Goal: Task Accomplishment & Management: Complete application form

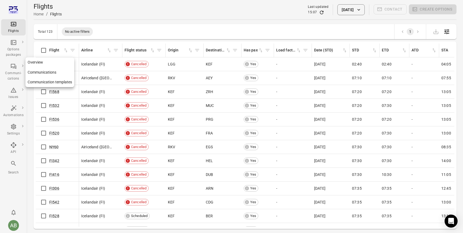
click at [12, 68] on icon "Main navigation" at bounding box center [13, 66] width 6 height 6
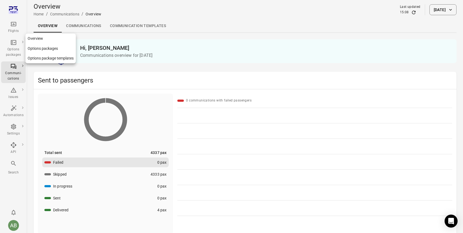
click at [13, 50] on div "Options packages" at bounding box center [13, 52] width 20 height 11
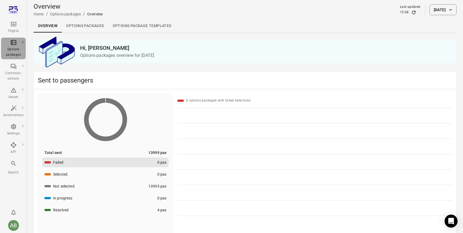
click at [21, 41] on icon "Main navigation" at bounding box center [22, 42] width 3 height 3
click at [14, 45] on icon "Main navigation" at bounding box center [13, 42] width 6 height 6
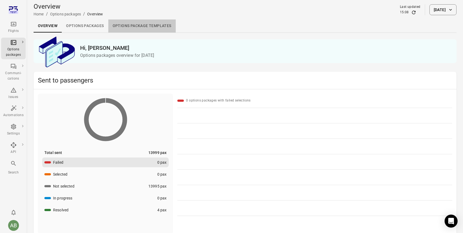
click at [139, 27] on link "Options package Templates" at bounding box center [141, 25] width 67 height 13
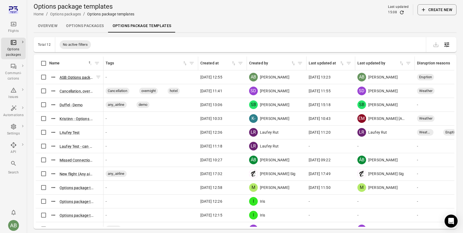
click at [80, 77] on button "ASB Options package template ([DATE] 12:53)" at bounding box center [77, 77] width 34 height 5
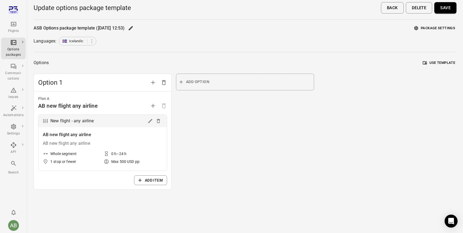
click at [209, 82] on button "Add option" at bounding box center [245, 82] width 138 height 17
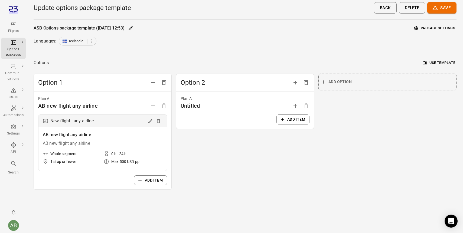
click at [294, 119] on button "Add item" at bounding box center [292, 119] width 33 height 10
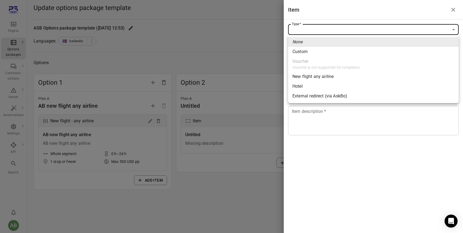
click at [365, 26] on body "Flights Options packages Communi-cations Issues Automations Settings API Search…" at bounding box center [231, 116] width 463 height 233
click at [327, 75] on div "New flight any airline" at bounding box center [312, 76] width 41 height 6
type input "**********"
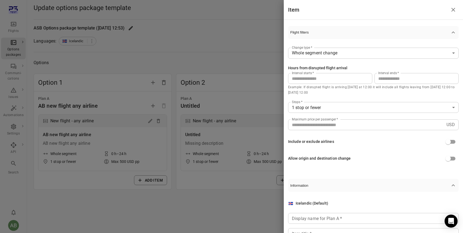
scroll to position [31, 0]
click at [454, 8] on icon "Close drawer" at bounding box center [453, 9] width 6 height 6
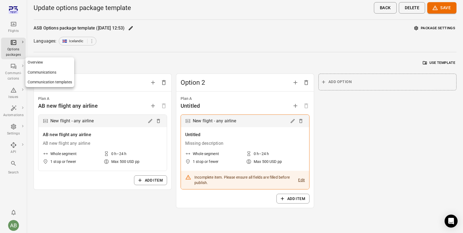
click at [12, 66] on icon "Main navigation" at bounding box center [13, 66] width 6 height 6
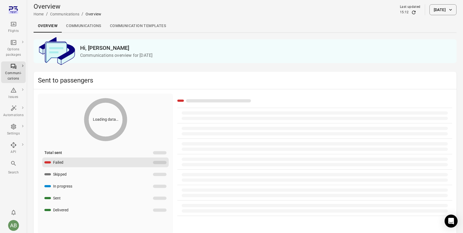
click at [23, 64] on icon "Main navigation" at bounding box center [22, 65] width 3 height 3
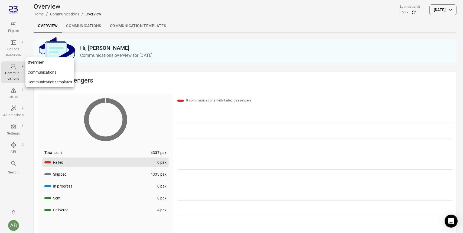
click at [19, 71] on div "Communi-cations" at bounding box center [13, 76] width 20 height 11
click at [120, 28] on link "Communication templates" at bounding box center [138, 25] width 65 height 13
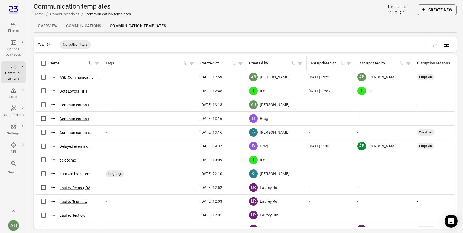
click at [71, 78] on button "ASB Communication template ([DATE] 12:58)" at bounding box center [77, 77] width 34 height 5
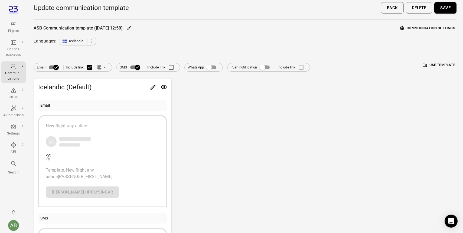
click at [113, 150] on div "New flight any airline Template, New flight any airline {PASSENGER_FIRST_NAME} …" at bounding box center [103, 160] width 114 height 75
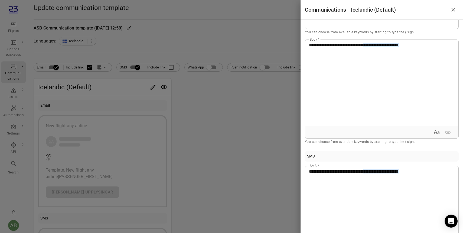
scroll to position [78, 0]
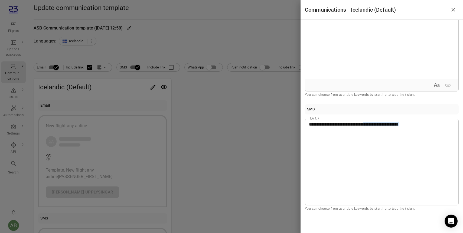
click at [83, 193] on div at bounding box center [231, 116] width 463 height 233
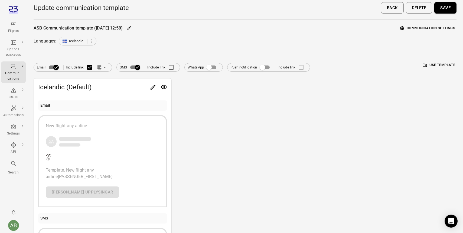
click at [83, 193] on div "New flight any airline Template, New flight any airline {PASSENGER_FIRST_NAME} …" at bounding box center [103, 160] width 114 height 75
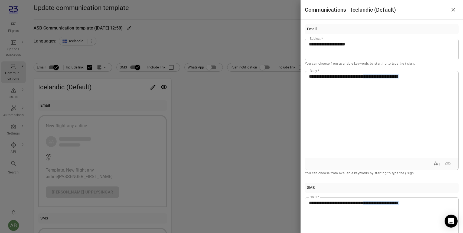
click at [348, 104] on div "**********" at bounding box center [381, 114] width 153 height 87
click at [438, 79] on p "**********" at bounding box center [382, 76] width 146 height 6
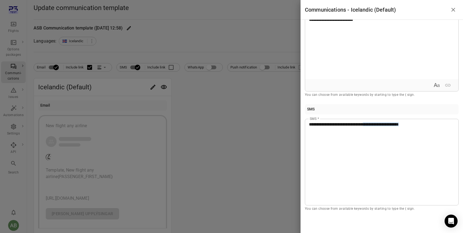
click at [454, 9] on icon "Close drawer" at bounding box center [453, 9] width 6 height 6
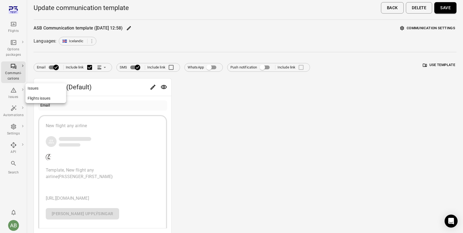
click at [13, 92] on icon "Main navigation" at bounding box center [14, 90] width 6 height 5
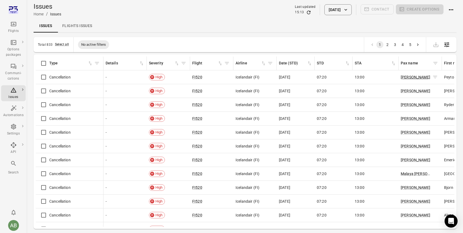
click at [412, 77] on link "[PERSON_NAME]" at bounding box center [414, 77] width 29 height 4
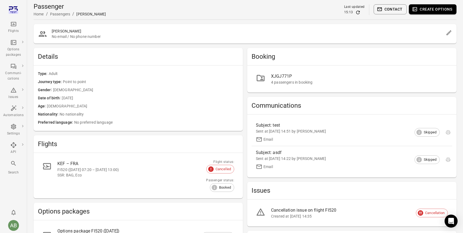
click at [448, 33] on icon "Edit" at bounding box center [448, 32] width 5 height 5
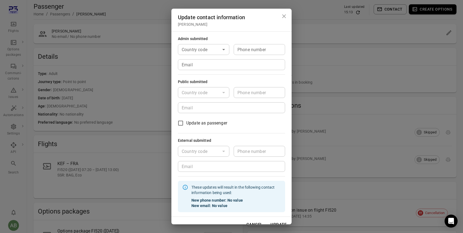
click at [201, 48] on input "Country code" at bounding box center [198, 50] width 39 height 8
click at [204, 66] on li "🇮🇸 [GEOGRAPHIC_DATA] (+354)" at bounding box center [203, 68] width 51 height 23
type input "*********"
click at [258, 51] on input "Phone number" at bounding box center [259, 49] width 51 height 11
type input "*******"
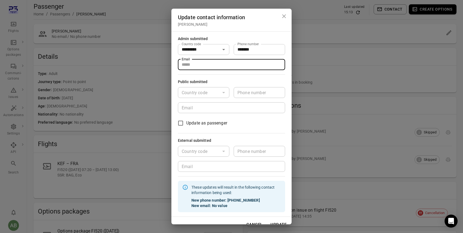
click at [235, 65] on input "Email" at bounding box center [231, 64] width 107 height 11
type input "**********"
click at [311, 27] on div "**********" at bounding box center [231, 116] width 463 height 233
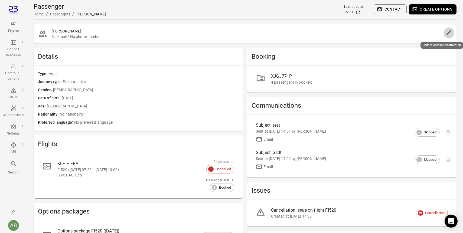
click at [448, 33] on icon "Edit" at bounding box center [448, 32] width 5 height 5
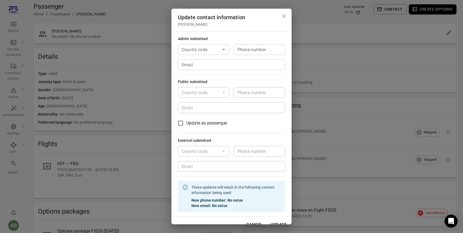
click at [202, 51] on input "Country code" at bounding box center [198, 50] width 39 height 8
click at [206, 64] on li "🇮🇸 [GEOGRAPHIC_DATA] (+354)" at bounding box center [203, 68] width 51 height 23
type input "*********"
click at [252, 48] on input "Phone number" at bounding box center [259, 49] width 51 height 11
type input "*******"
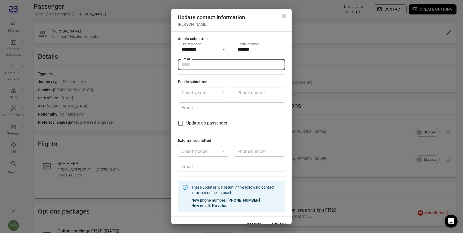
click at [244, 65] on input "Email" at bounding box center [231, 64] width 107 height 11
type input "**********"
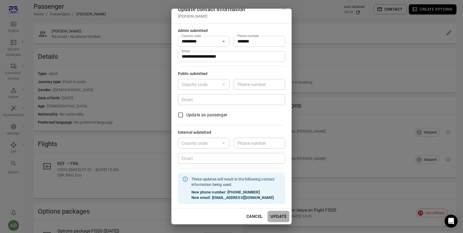
click at [282, 218] on button "Update" at bounding box center [278, 216] width 22 height 11
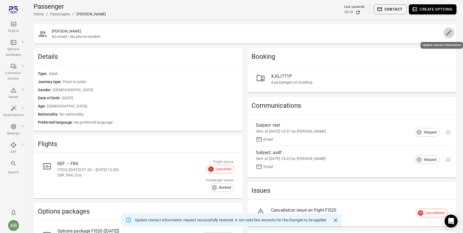
click at [449, 33] on icon "Edit" at bounding box center [448, 32] width 5 height 5
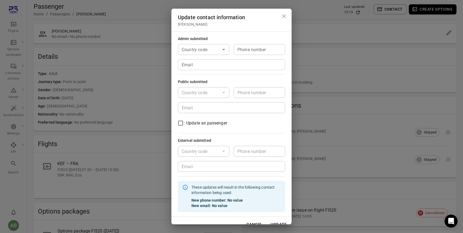
click at [219, 93] on div "Country code" at bounding box center [203, 92] width 51 height 11
click at [222, 92] on div at bounding box center [223, 93] width 7 height 8
click at [287, 16] on icon "Close dialog" at bounding box center [284, 16] width 6 height 6
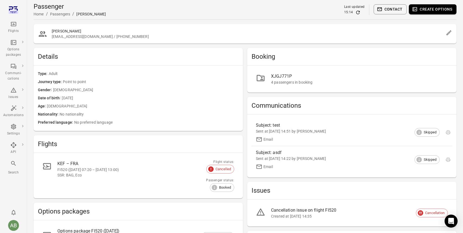
click at [442, 10] on button "Create options" at bounding box center [433, 9] width 48 height 10
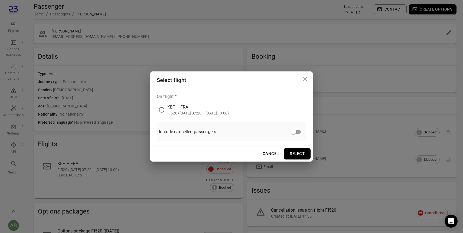
click at [180, 106] on div "KEF – FRA" at bounding box center [197, 107] width 61 height 6
click at [298, 154] on button "Select" at bounding box center [297, 153] width 27 height 11
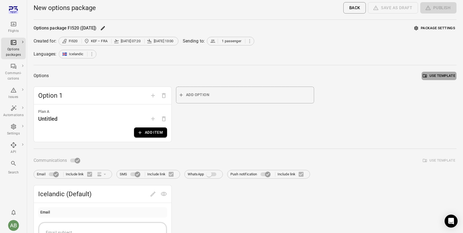
click at [432, 75] on button "Use template" at bounding box center [438, 76] width 35 height 8
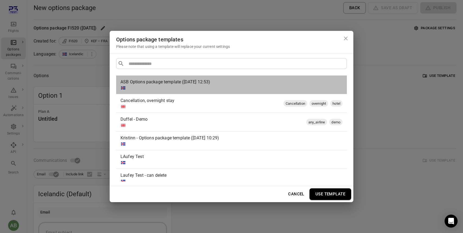
click at [240, 80] on div "ASB Options package template ([DATE] 12:53)" at bounding box center [230, 82] width 220 height 6
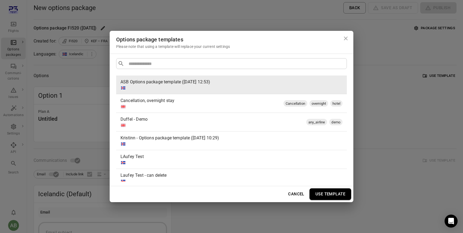
click at [329, 197] on button "Use template" at bounding box center [330, 193] width 42 height 11
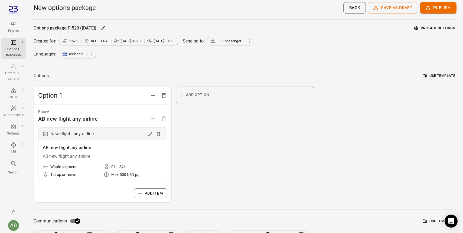
click at [125, 101] on div "Option 1" at bounding box center [102, 95] width 137 height 17
click at [440, 11] on button "Publish" at bounding box center [438, 7] width 36 height 11
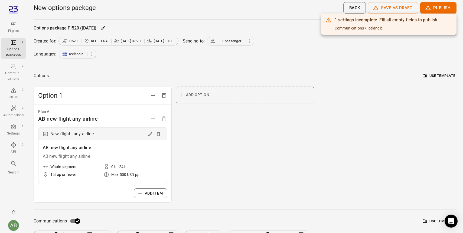
click at [112, 119] on div at bounding box center [231, 116] width 463 height 233
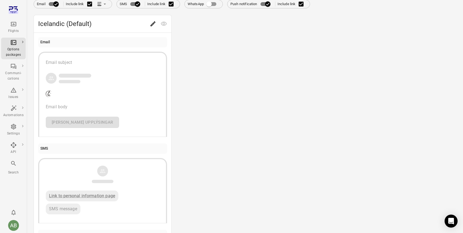
scroll to position [231, 0]
click at [84, 62] on div "Email subject" at bounding box center [103, 62] width 114 height 6
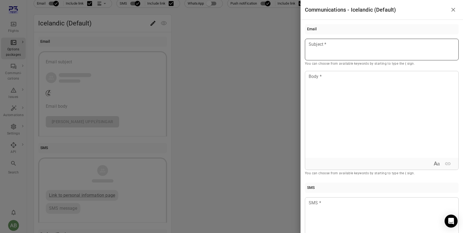
click at [328, 49] on div at bounding box center [382, 50] width 154 height 22
click at [321, 88] on div at bounding box center [381, 114] width 153 height 87
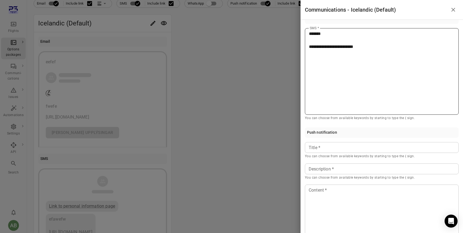
scroll to position [171, 0]
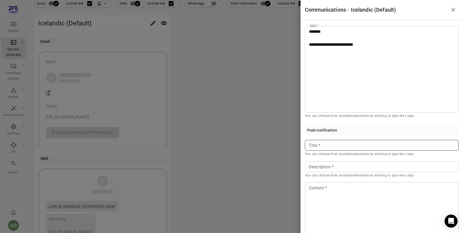
click at [350, 142] on div at bounding box center [382, 145] width 154 height 11
click at [451, 10] on icon "Close drawer" at bounding box center [453, 9] width 6 height 6
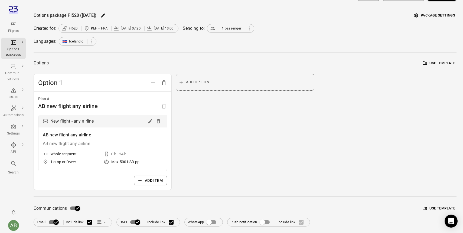
scroll to position [0, 0]
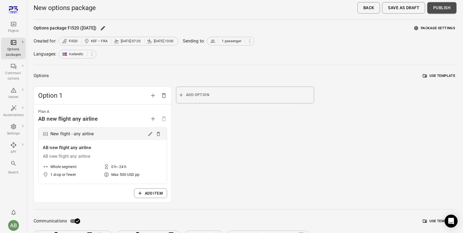
click at [443, 9] on button "Publish" at bounding box center [441, 7] width 29 height 11
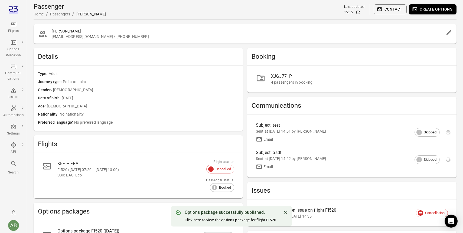
click at [226, 220] on link "Click here to view the options package for flight FI520." at bounding box center [231, 220] width 93 height 4
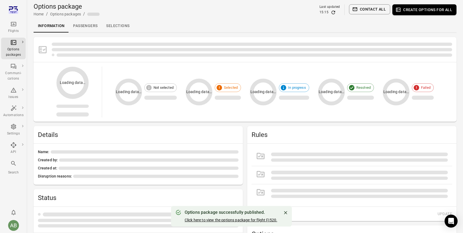
click at [218, 221] on link "Click here to view the options package for flight FI520." at bounding box center [231, 220] width 93 height 4
